Goal: Task Accomplishment & Management: Use online tool/utility

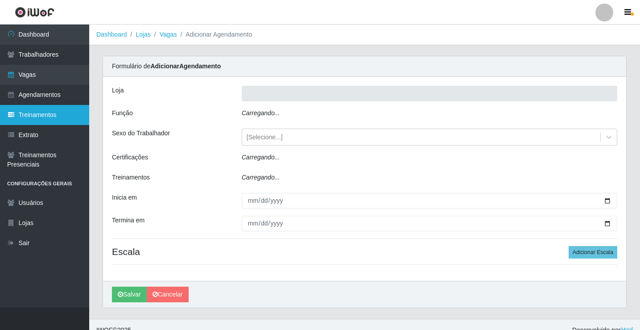
type input "Rede Econômico - Prata"
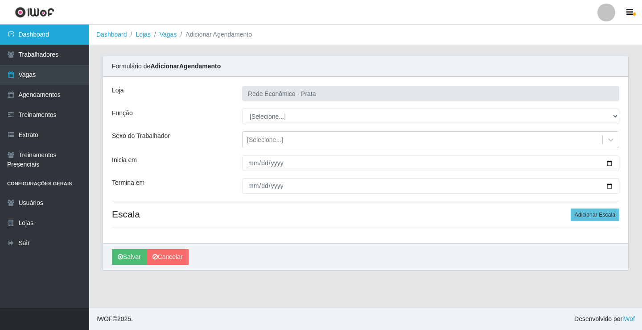
click at [22, 31] on link "Dashboard" at bounding box center [44, 35] width 89 height 20
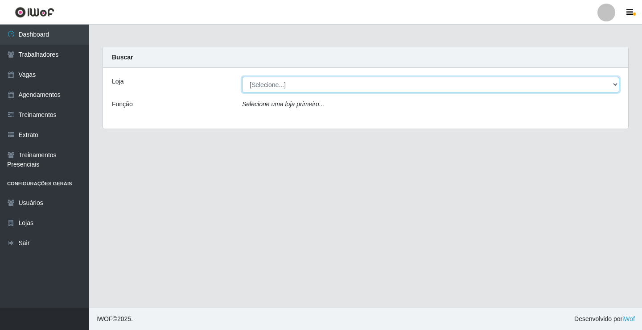
click at [616, 83] on select "[Selecione...] Rede Econômico - Prata" at bounding box center [430, 85] width 377 height 16
select select "192"
click at [242, 77] on select "[Selecione...] Rede Econômico - Prata" at bounding box center [430, 85] width 377 height 16
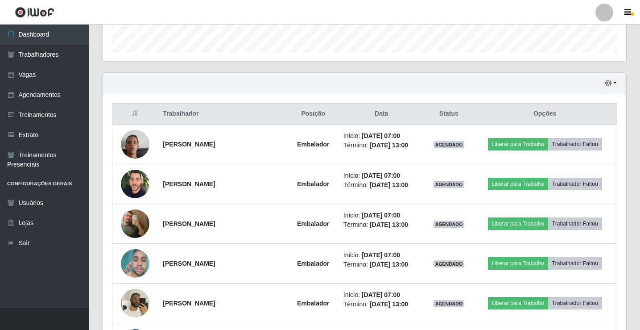
scroll to position [268, 0]
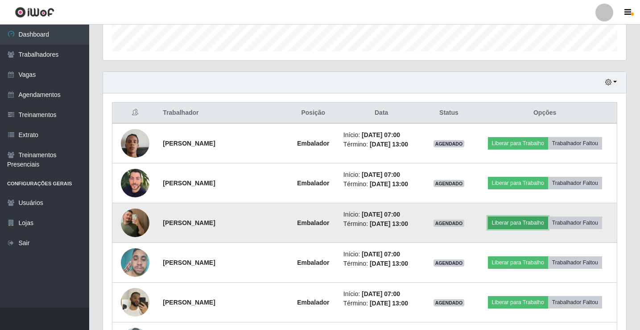
click at [535, 223] on button "Liberar para Trabalho" at bounding box center [518, 222] width 60 height 12
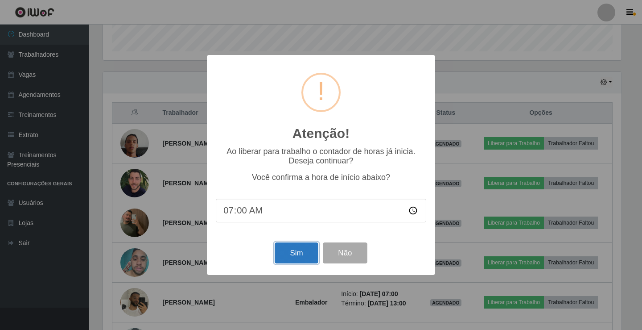
click at [304, 252] on button "Sim" at bounding box center [296, 252] width 43 height 21
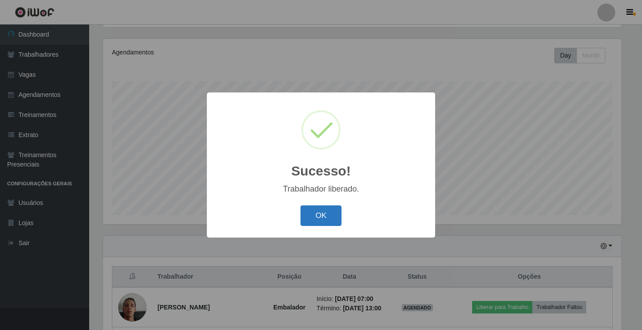
click at [315, 207] on button "OK" at bounding box center [321, 215] width 41 height 21
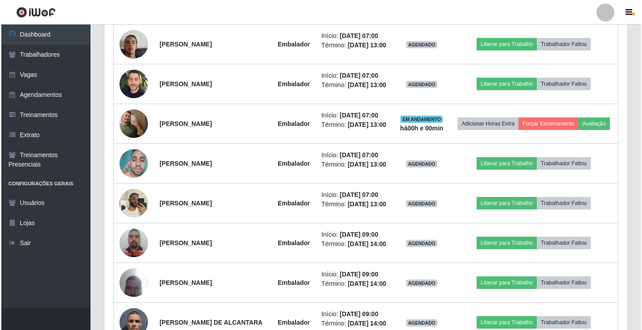
scroll to position [372, 0]
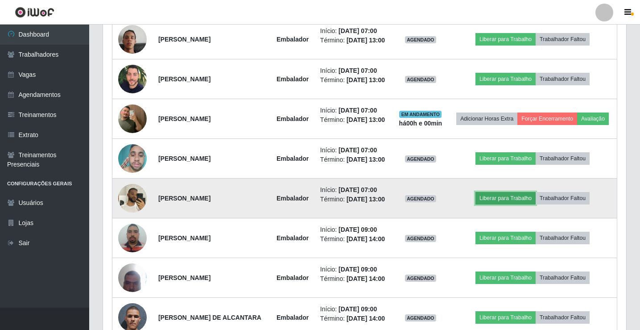
click at [513, 204] on button "Liberar para Trabalho" at bounding box center [506, 198] width 60 height 12
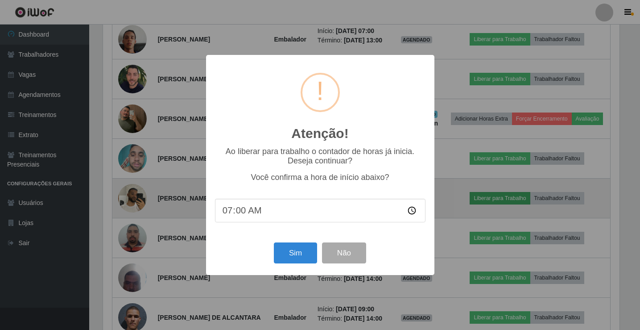
scroll to position [185, 519]
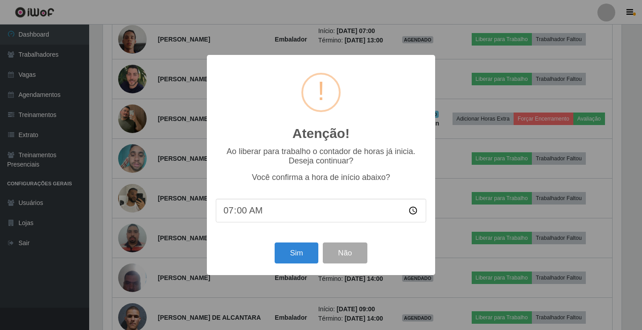
click at [290, 270] on div "Atenção! × Ao liberar para trabalho o contador de horas já inicia. Deseja conti…" at bounding box center [321, 164] width 228 height 219
click at [292, 259] on button "Sim" at bounding box center [296, 252] width 43 height 21
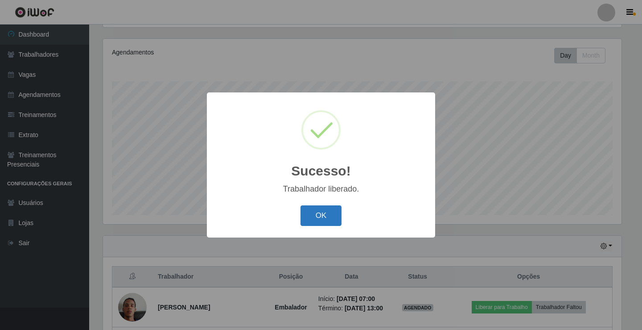
click at [314, 224] on button "OK" at bounding box center [321, 215] width 41 height 21
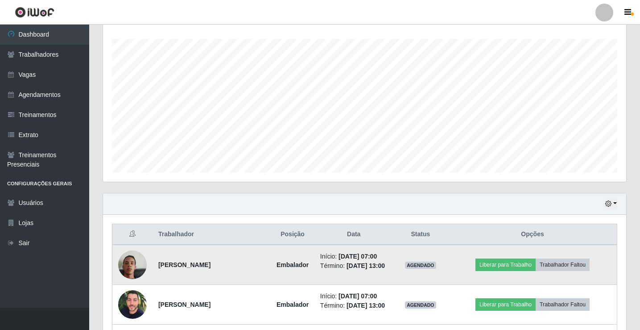
scroll to position [238, 0]
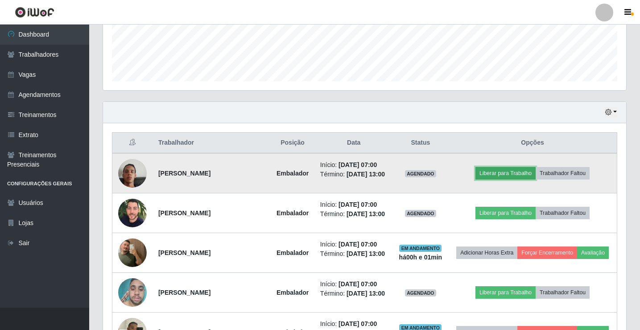
click at [507, 171] on button "Liberar para Trabalho" at bounding box center [506, 173] width 60 height 12
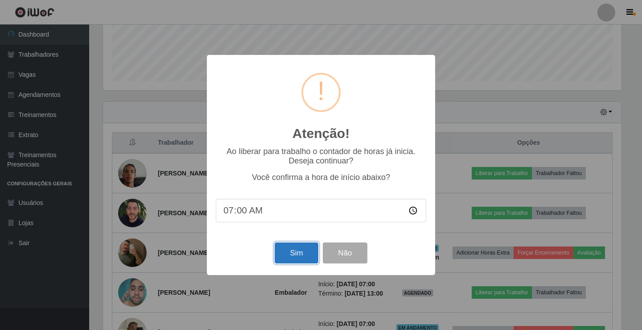
click at [295, 254] on button "Sim" at bounding box center [296, 252] width 43 height 21
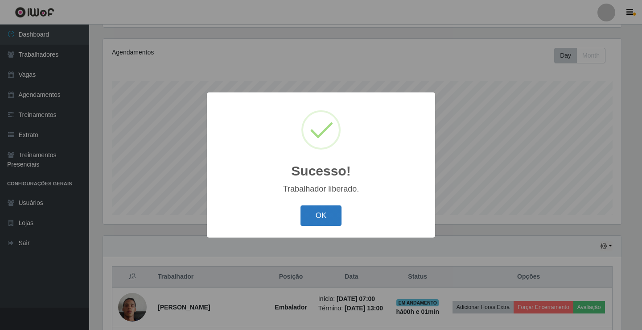
click at [324, 213] on button "OK" at bounding box center [321, 215] width 41 height 21
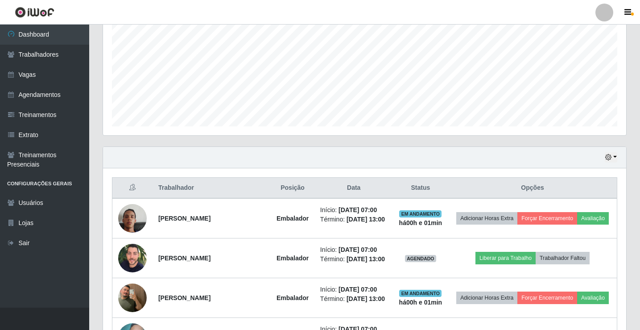
scroll to position [327, 0]
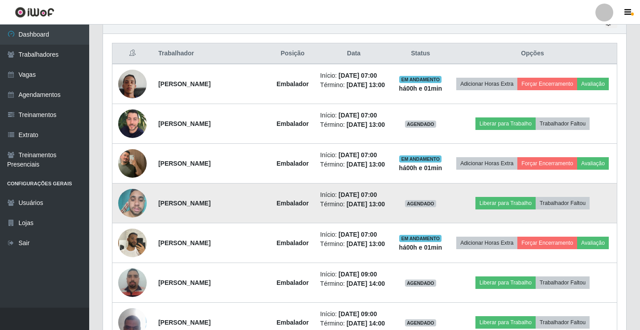
click at [509, 223] on td "Liberar para Trabalho Trabalhador Faltou" at bounding box center [532, 203] width 169 height 40
click at [506, 209] on button "Liberar para Trabalho" at bounding box center [506, 203] width 60 height 12
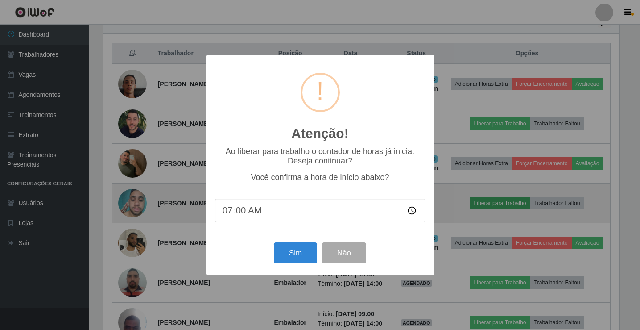
scroll to position [185, 519]
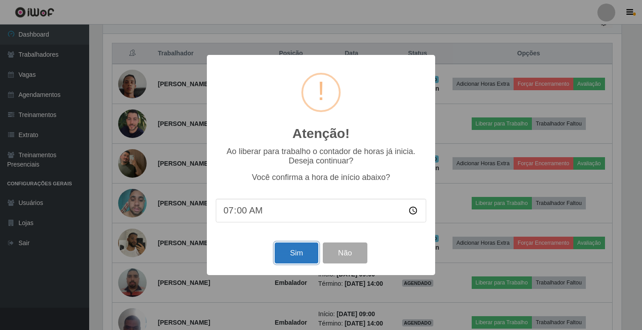
click at [295, 257] on button "Sim" at bounding box center [296, 252] width 43 height 21
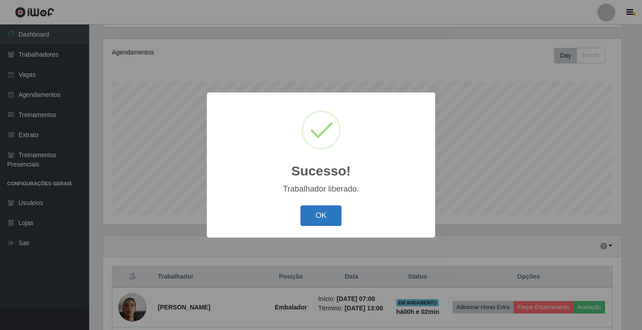
click at [328, 219] on button "OK" at bounding box center [321, 215] width 41 height 21
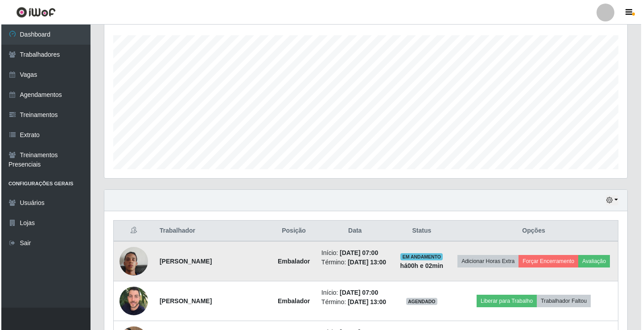
scroll to position [193, 0]
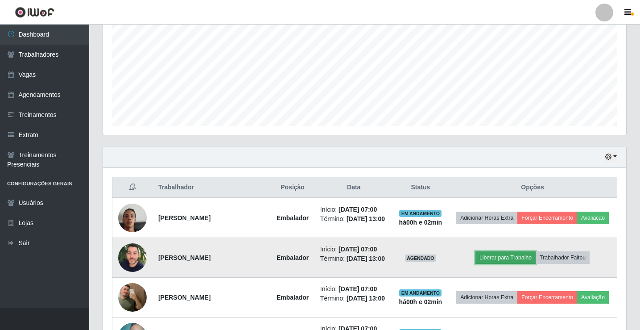
click at [504, 264] on button "Liberar para Trabalho" at bounding box center [506, 257] width 60 height 12
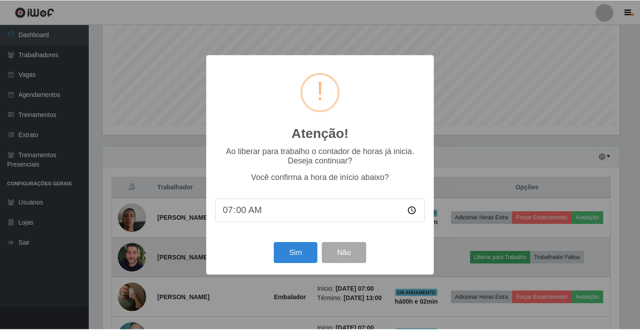
scroll to position [185, 519]
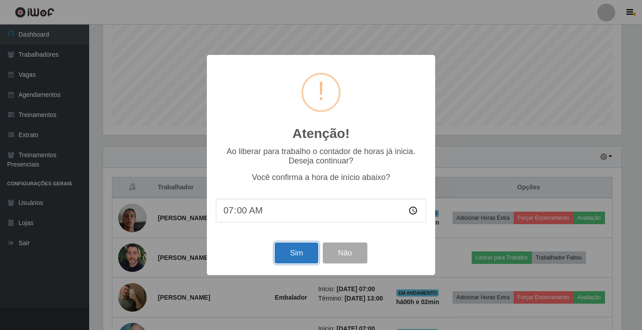
click at [286, 259] on button "Sim" at bounding box center [296, 252] width 43 height 21
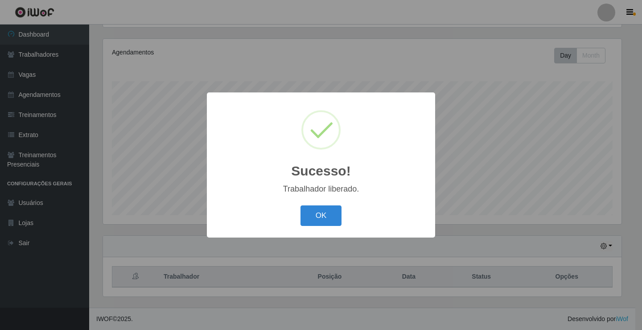
click at [301, 205] on button "OK" at bounding box center [321, 215] width 41 height 21
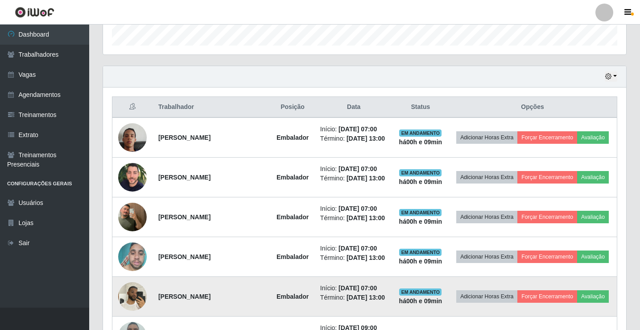
scroll to position [497, 0]
